Goal: Navigation & Orientation: Find specific page/section

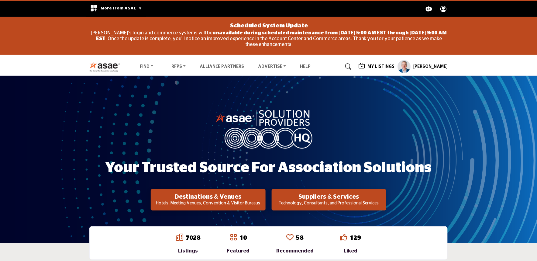
click at [408, 63] on profile-featured-9d57d186-dcdc-4fd1-8698-ebbedcf867ac "Show hide supplier dropdown" at bounding box center [403, 66] width 13 height 13
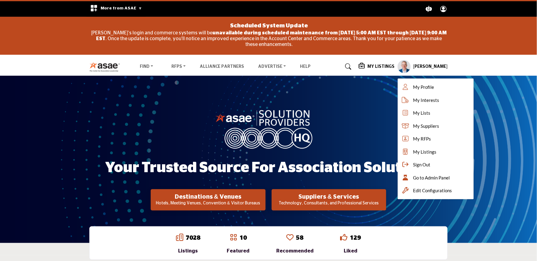
click at [420, 177] on span "Go to Admin Panel" at bounding box center [431, 177] width 37 height 7
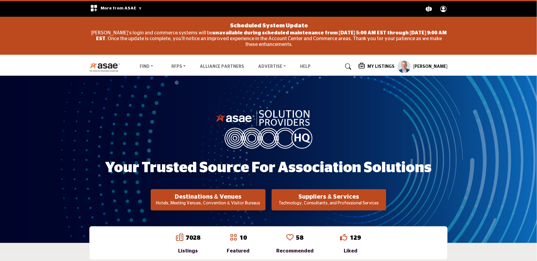
drag, startPoint x: 393, startPoint y: 66, endPoint x: 396, endPoint y: 66, distance: 3.4
click at [393, 66] on h5 "My Listings" at bounding box center [380, 66] width 27 height 5
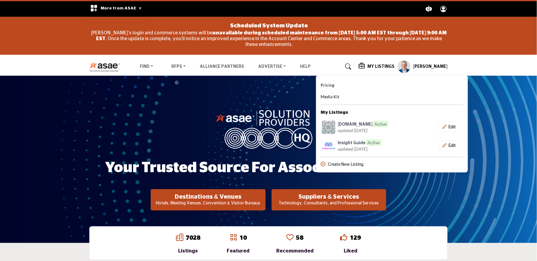
click at [409, 68] on profile-featured-9d57d186-dcdc-4fd1-8698-ebbedcf867ac "Show hide supplier dropdown" at bounding box center [403, 66] width 13 height 13
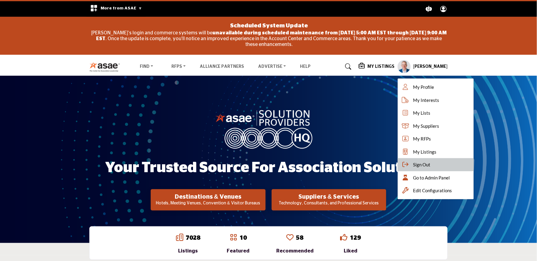
click at [418, 165] on span "Sign Out" at bounding box center [421, 164] width 17 height 7
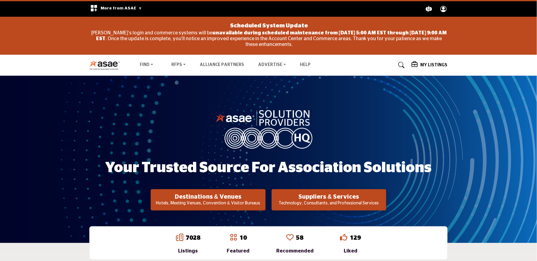
click at [477, 64] on nav "Find Destinations & Venues" at bounding box center [268, 65] width 537 height 14
